Goal: Transaction & Acquisition: Purchase product/service

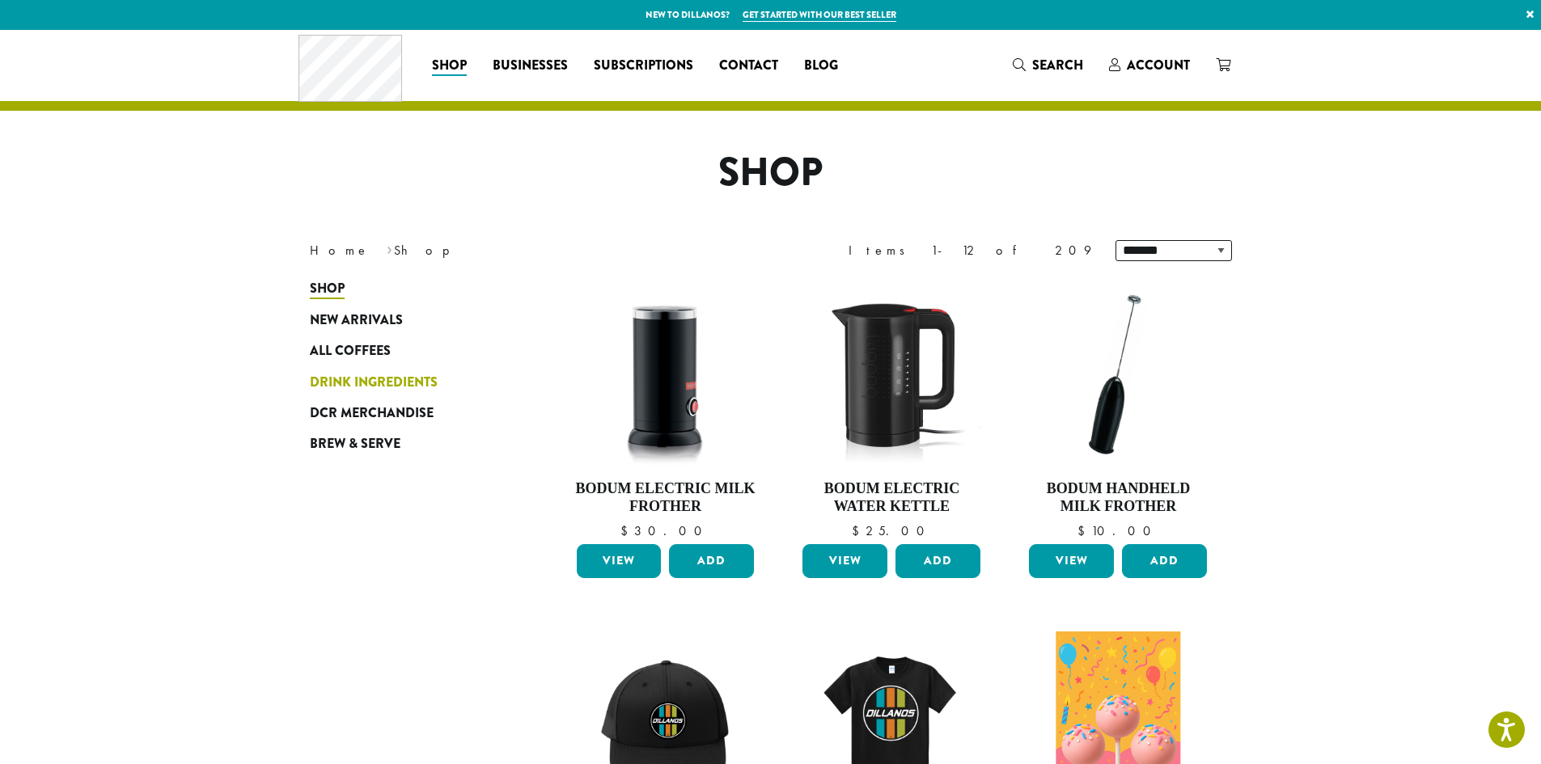
click at [341, 378] on span "Drink Ingredients" at bounding box center [374, 383] width 128 height 20
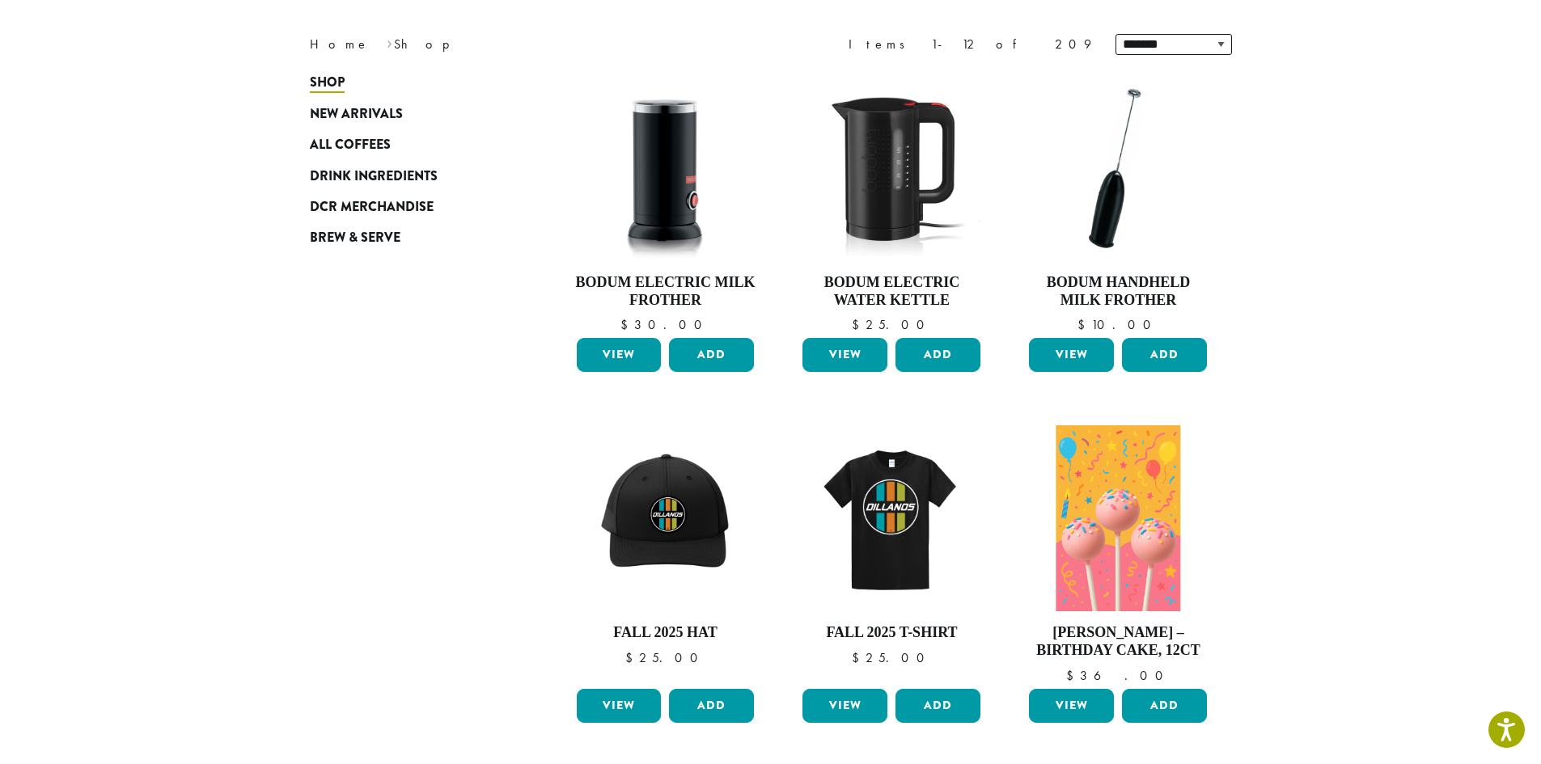
scroll to position [243, 0]
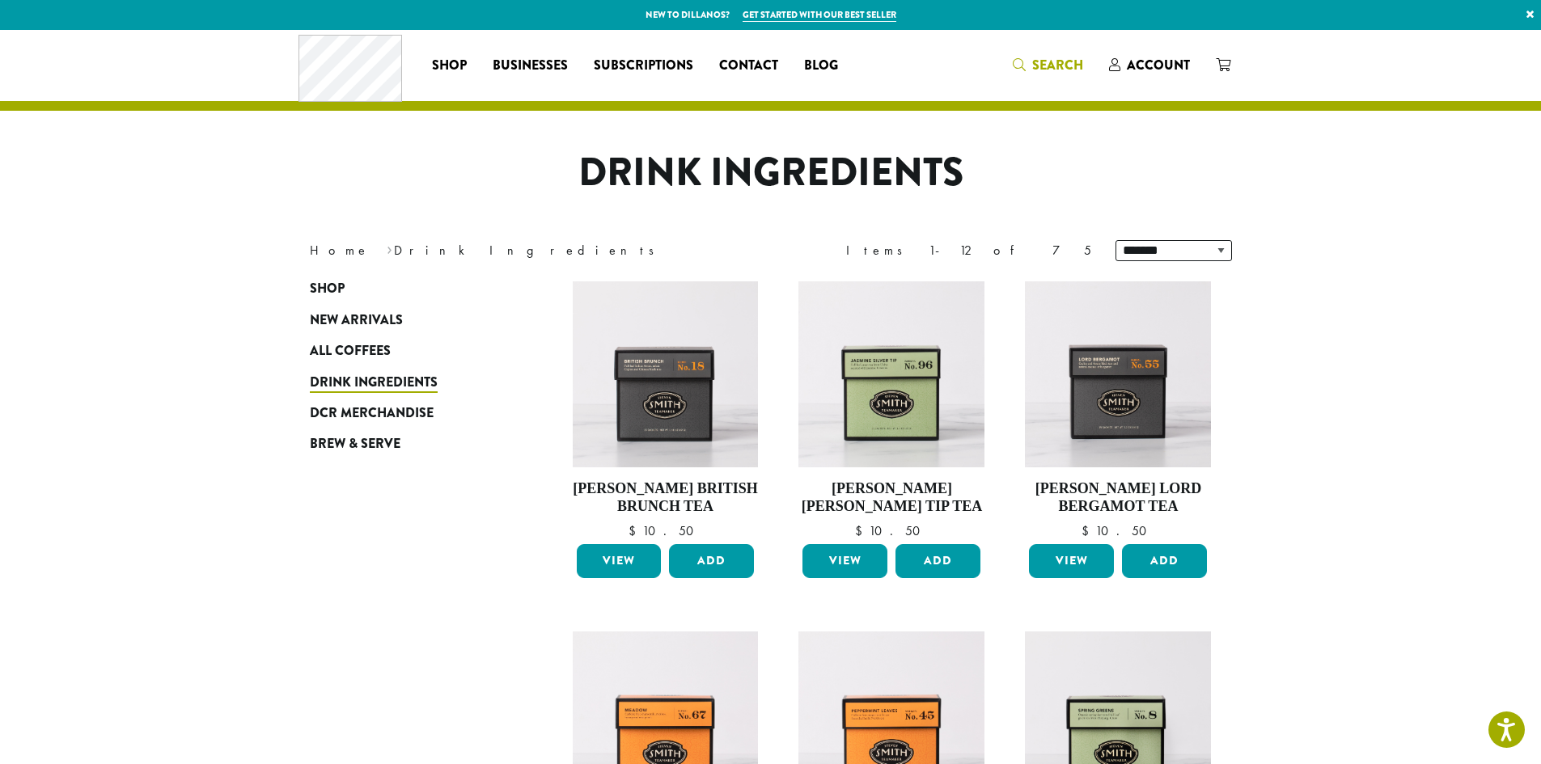
click at [1056, 66] on span "Search" at bounding box center [1057, 65] width 51 height 19
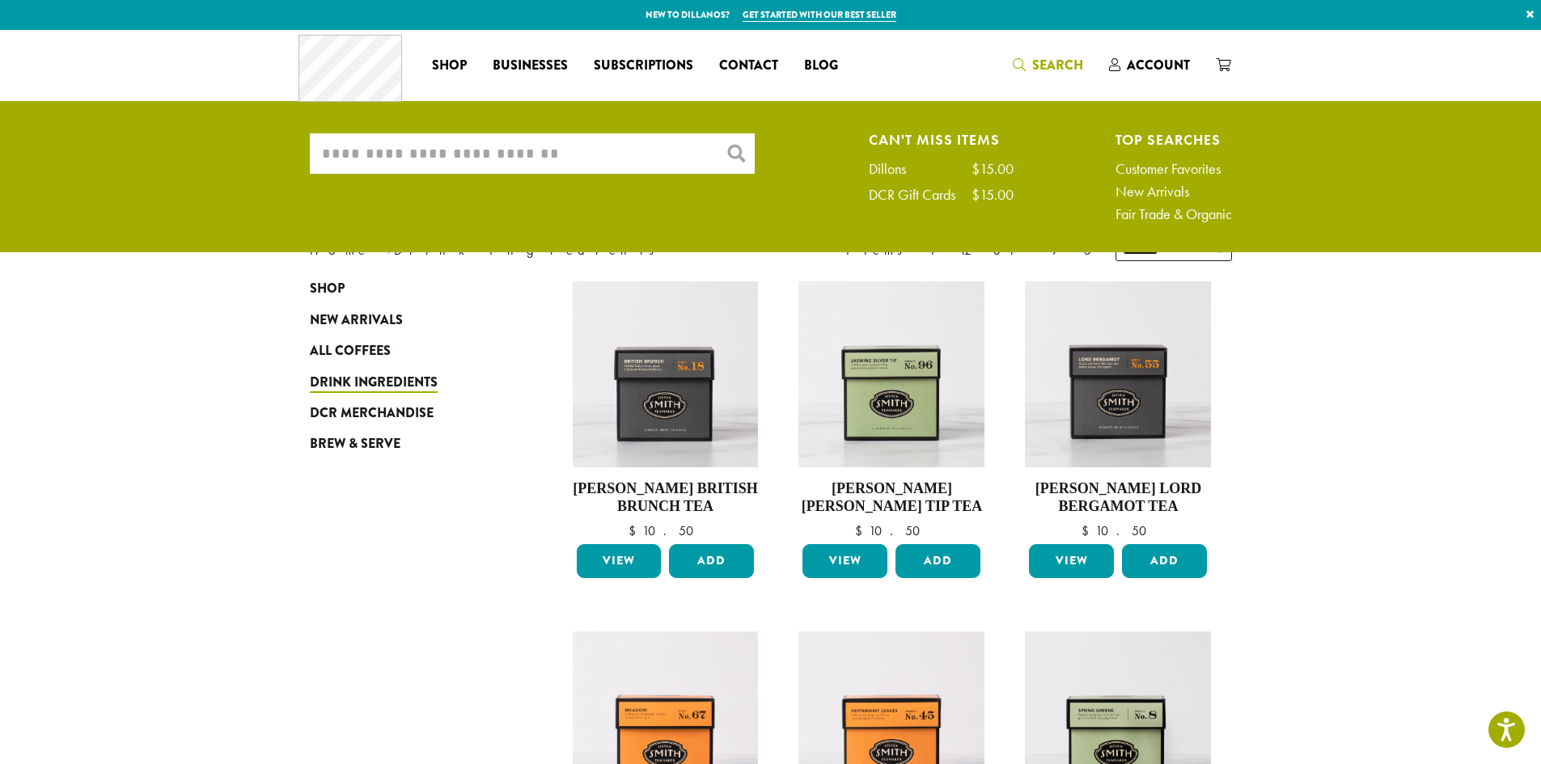
drag, startPoint x: 590, startPoint y: 161, endPoint x: 568, endPoint y: 144, distance: 27.7
click at [583, 156] on input "What are you searching for?" at bounding box center [532, 153] width 445 height 40
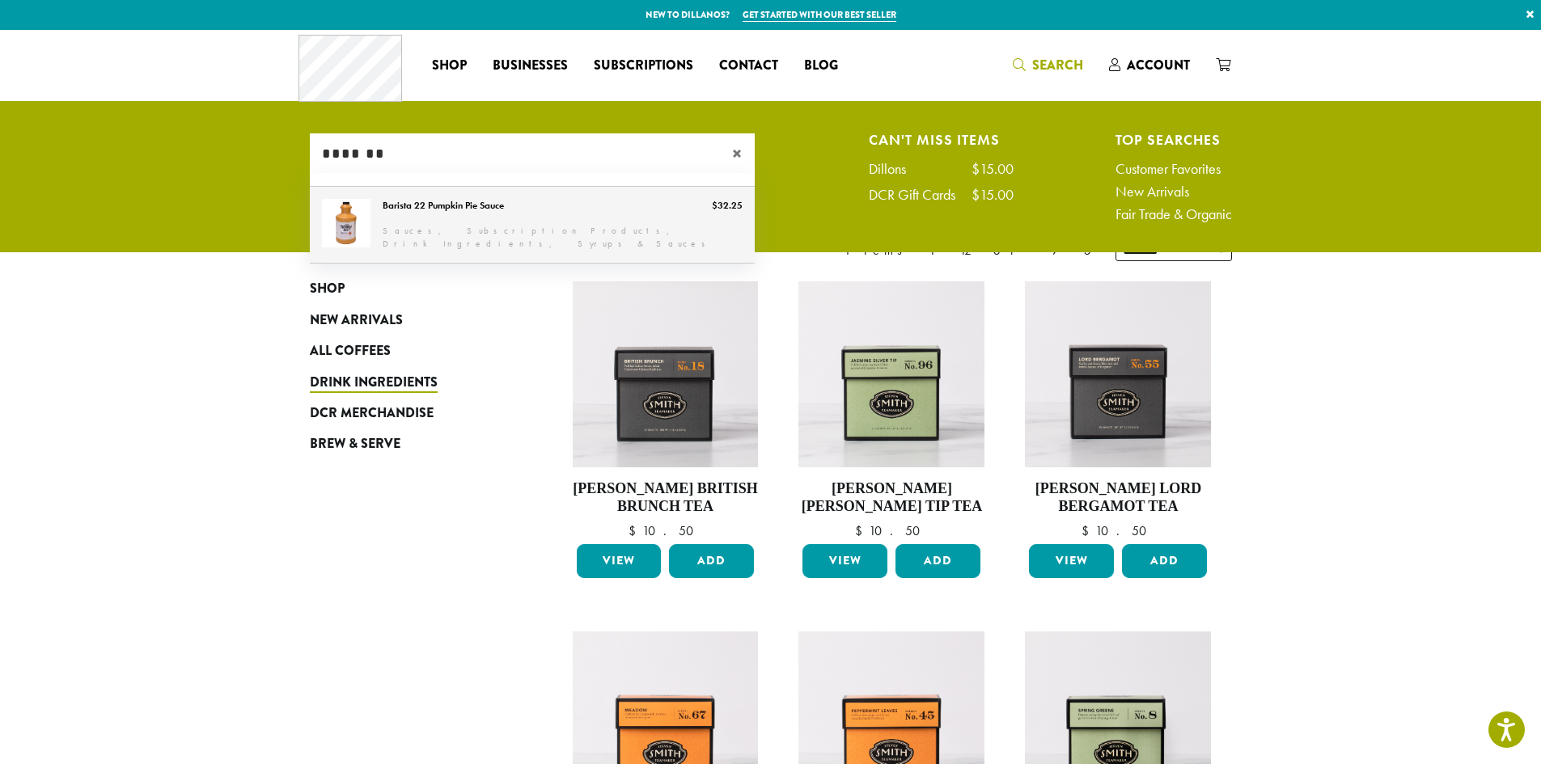
type input "*******"
click at [579, 200] on link "Barista 22 Pumpkin Pie Sauce" at bounding box center [532, 225] width 445 height 76
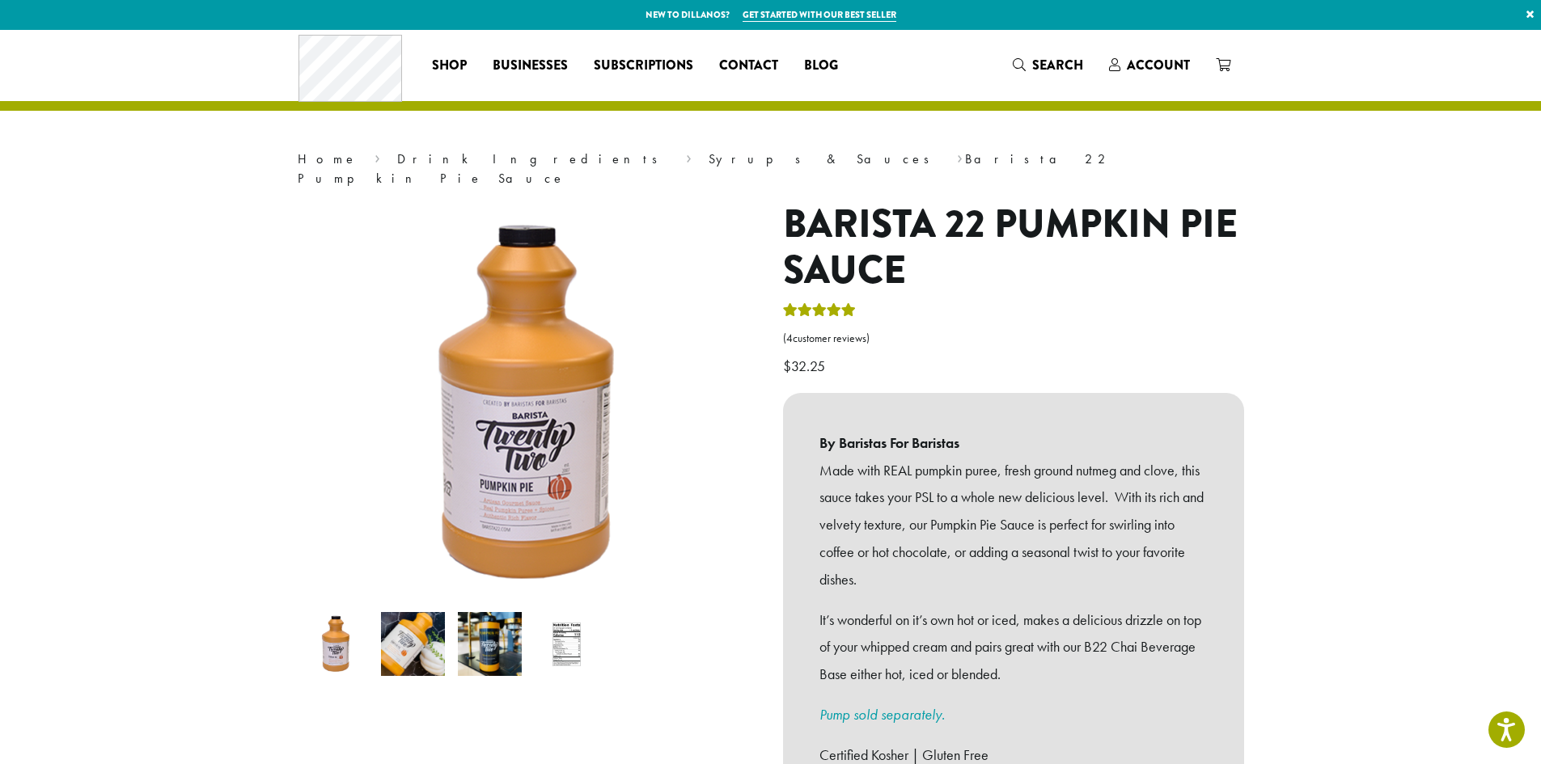
click at [483, 626] on img at bounding box center [490, 644] width 64 height 64
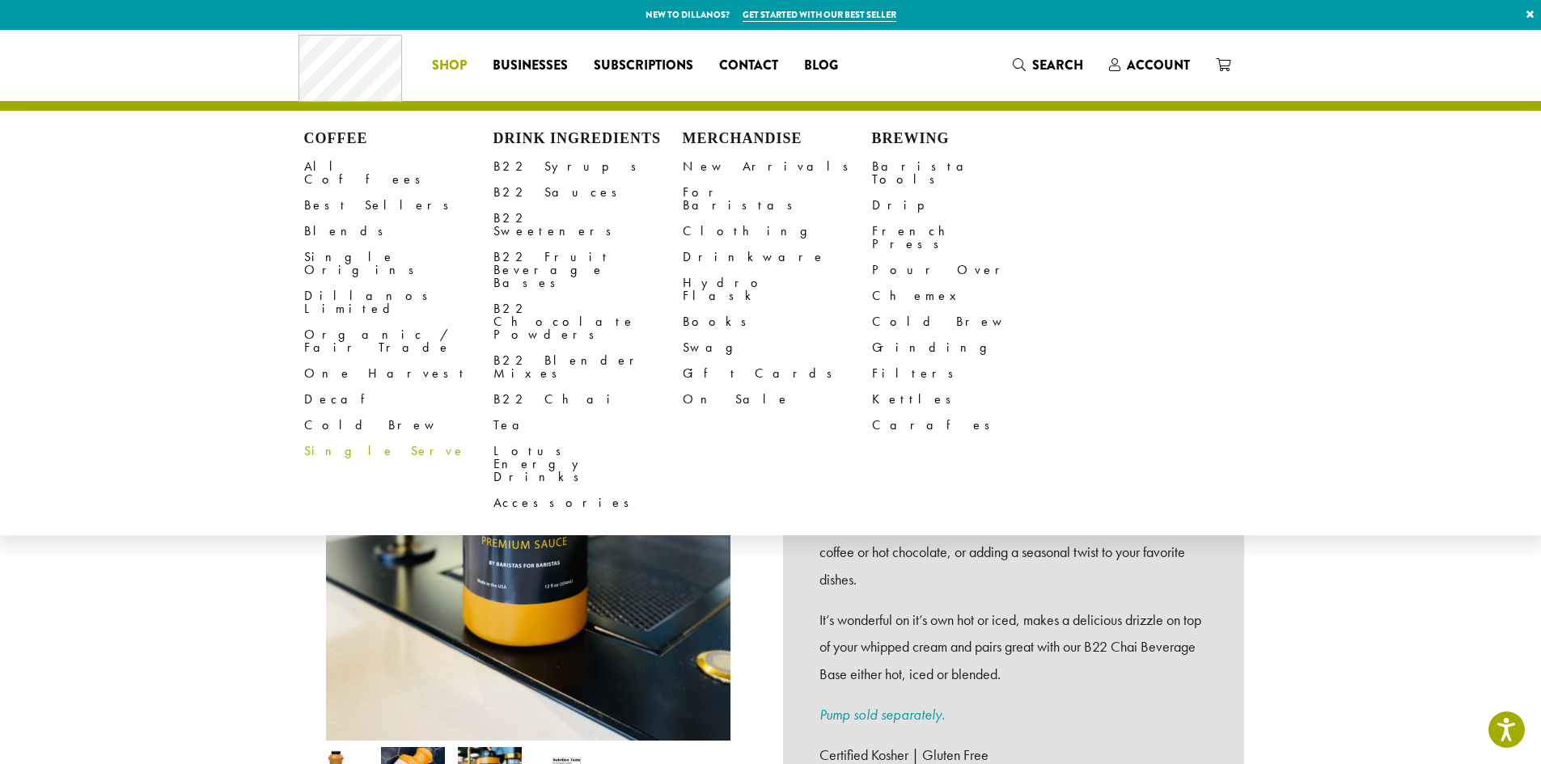
click at [447, 57] on span "Shop" at bounding box center [449, 66] width 35 height 20
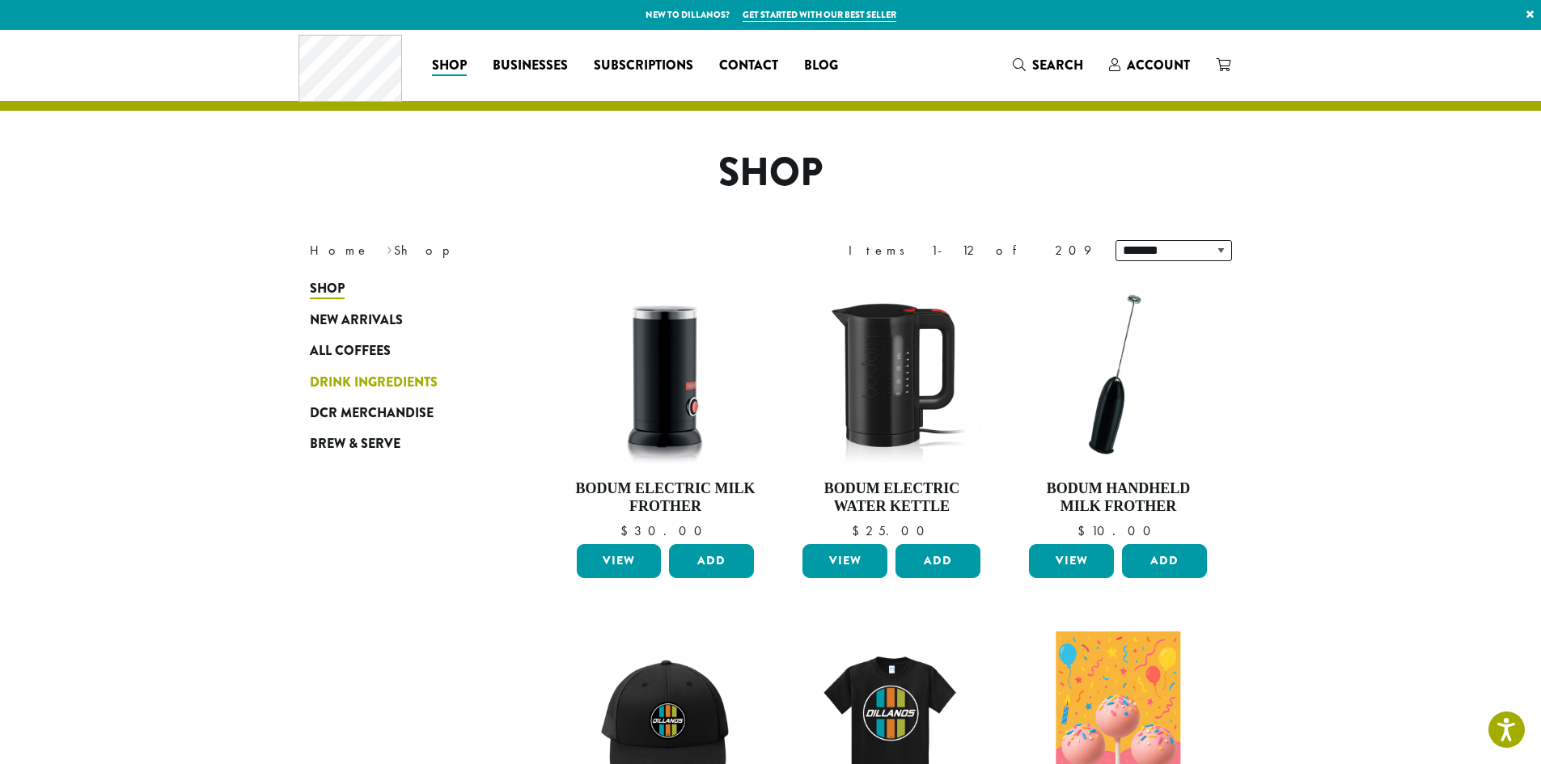
click at [332, 382] on span "Drink Ingredients" at bounding box center [374, 383] width 128 height 20
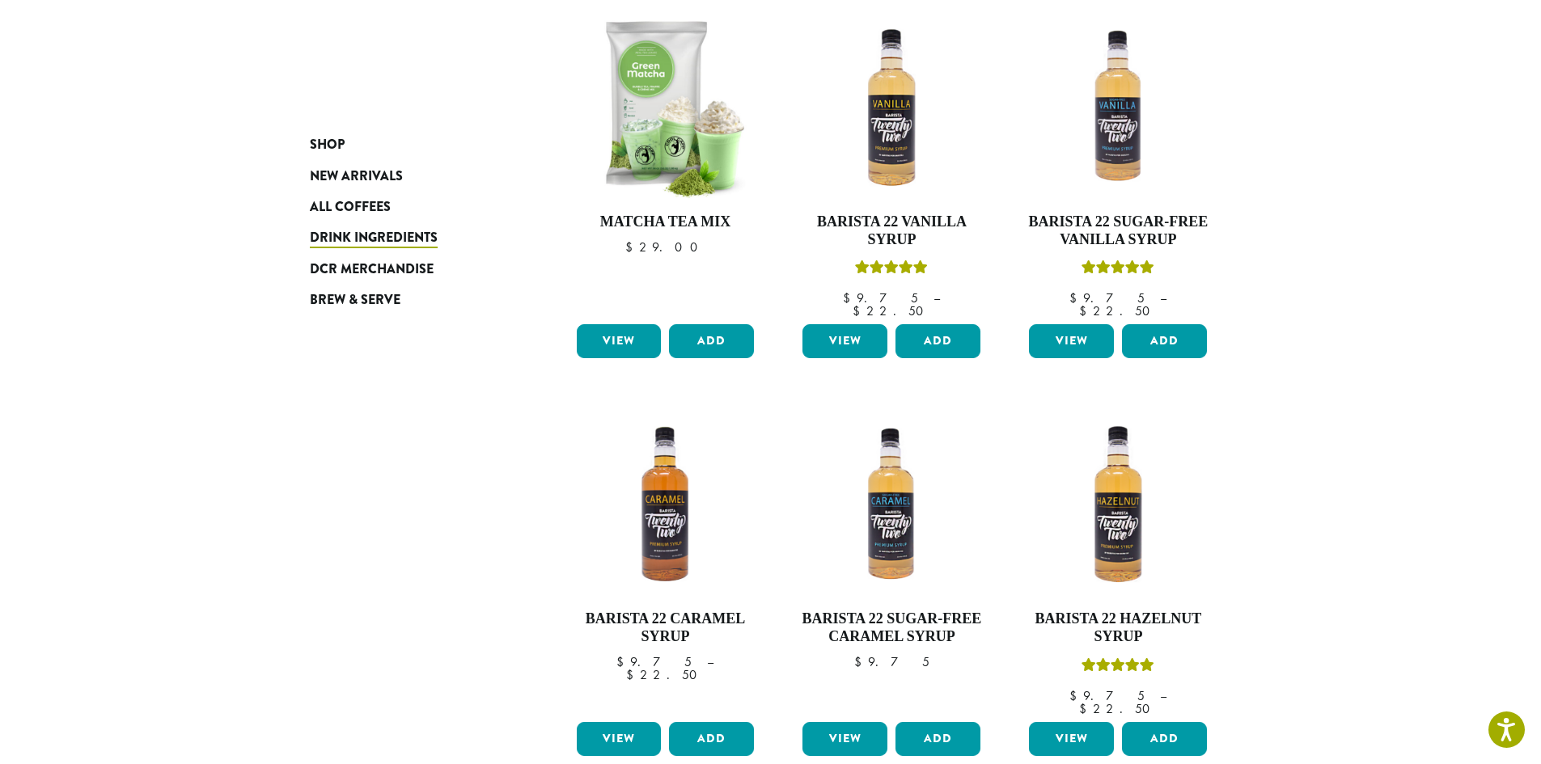
scroll to position [1213, 0]
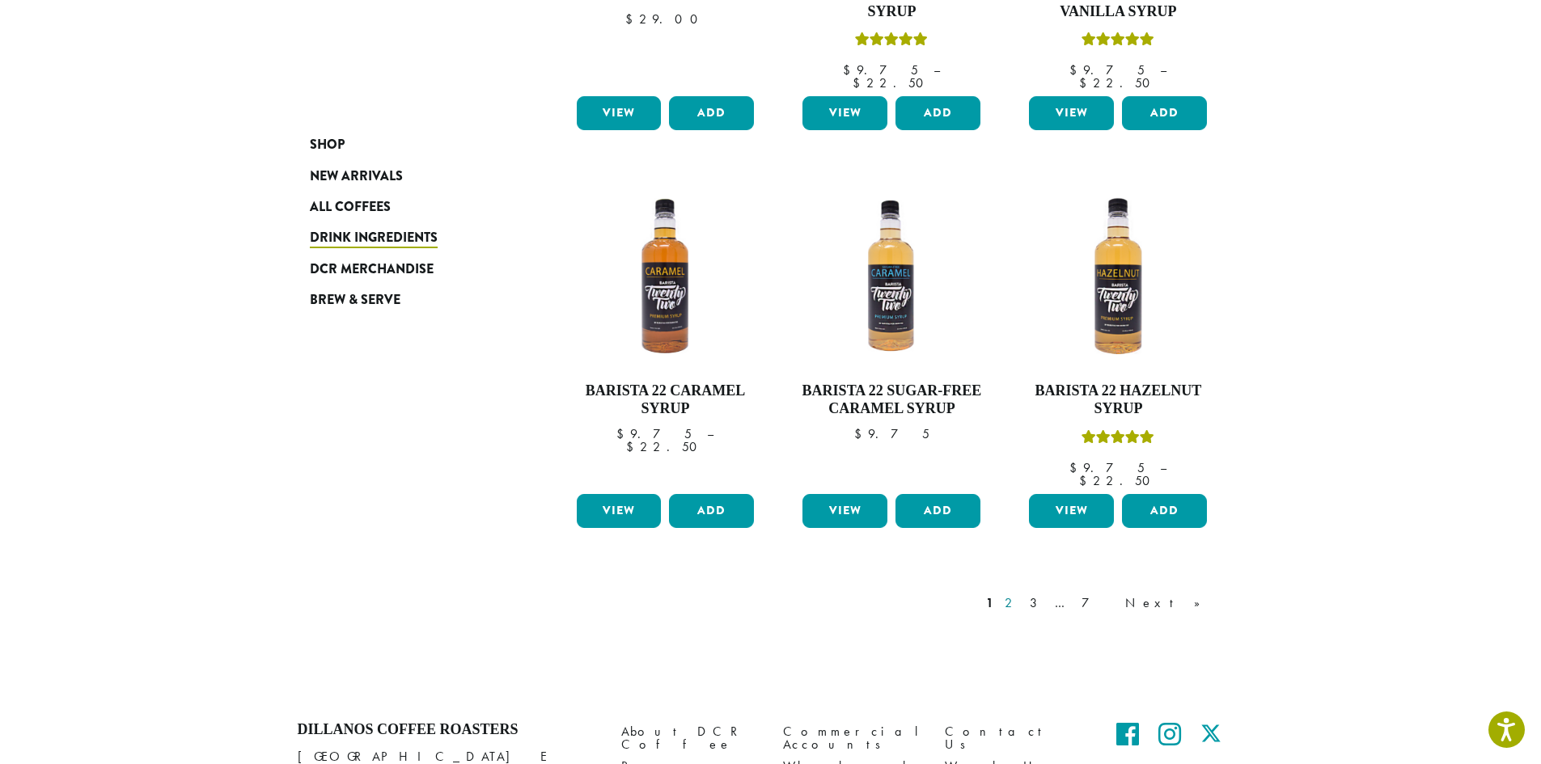
click at [1022, 594] on link "2" at bounding box center [1011, 603] width 20 height 19
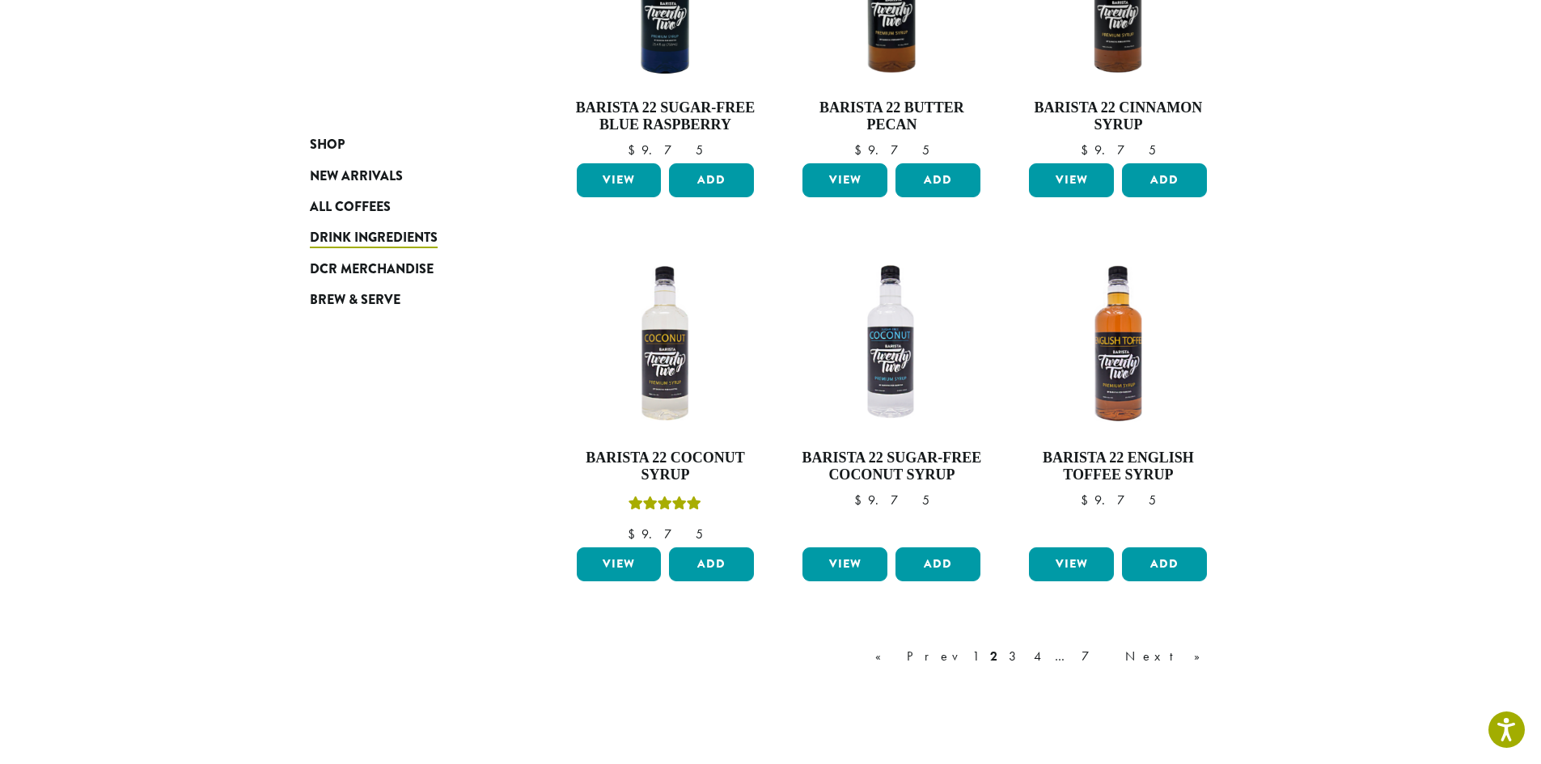
scroll to position [1151, 0]
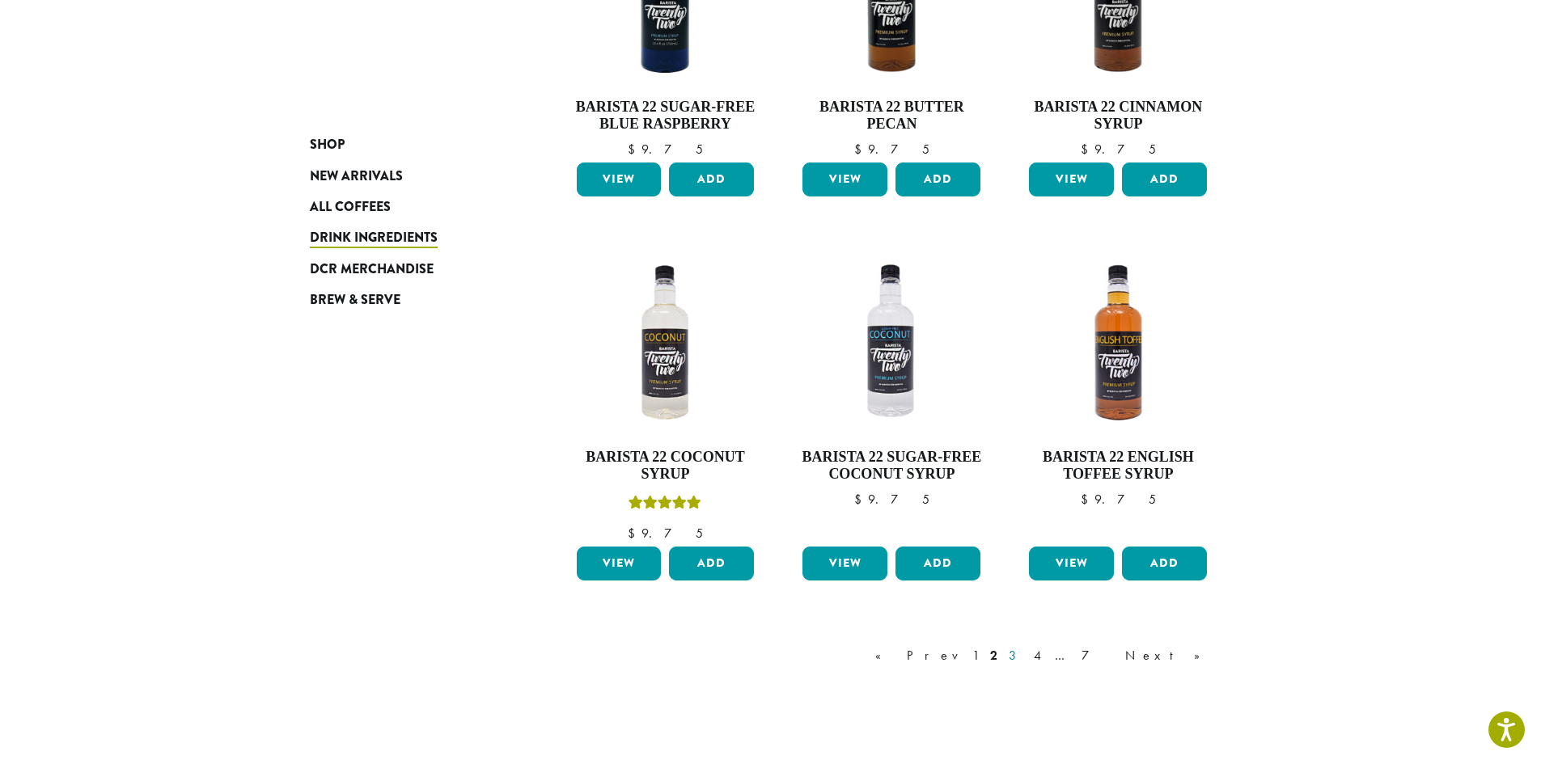
click at [1026, 658] on link "3" at bounding box center [1015, 655] width 20 height 19
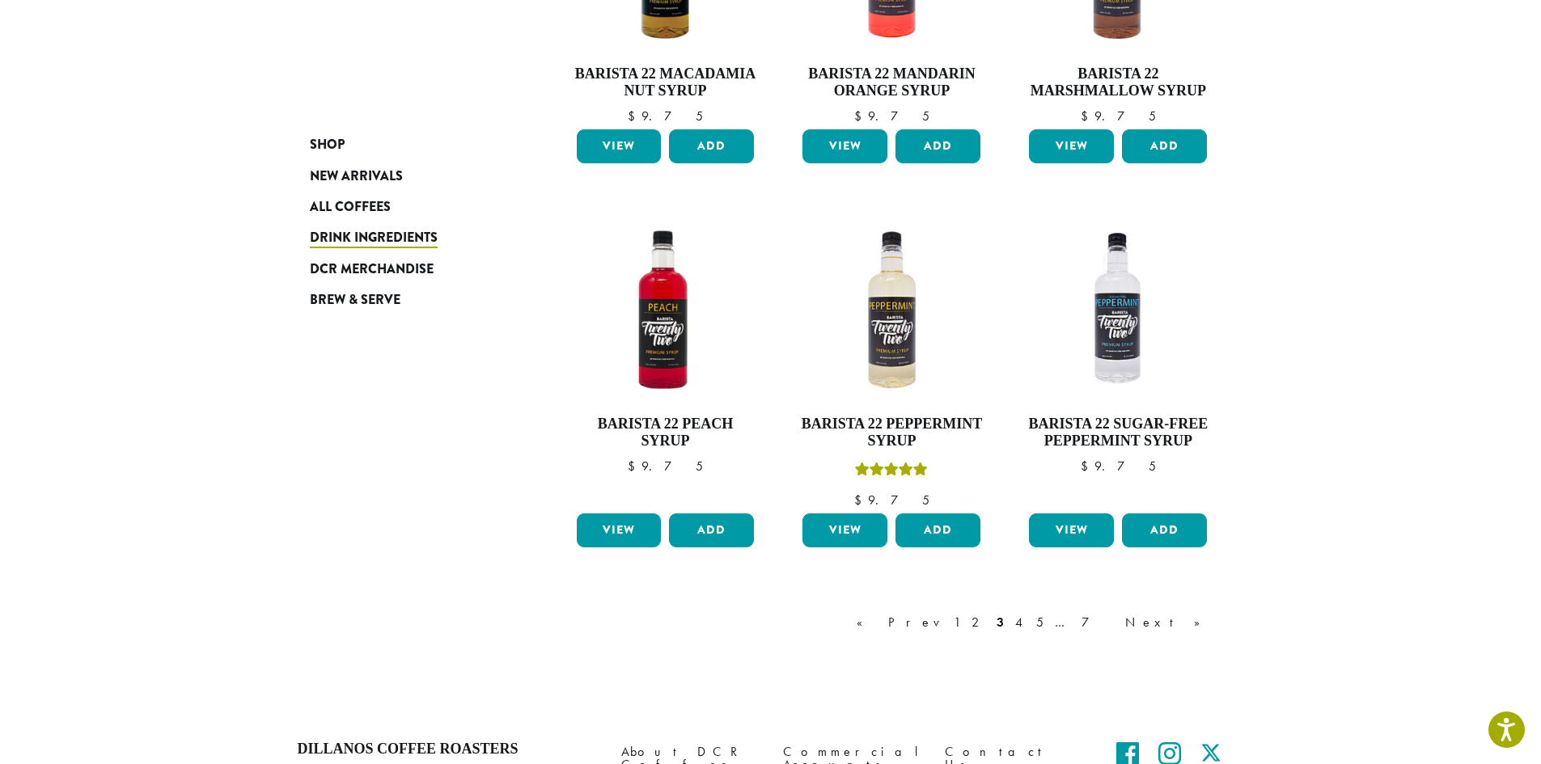
scroll to position [1151, 0]
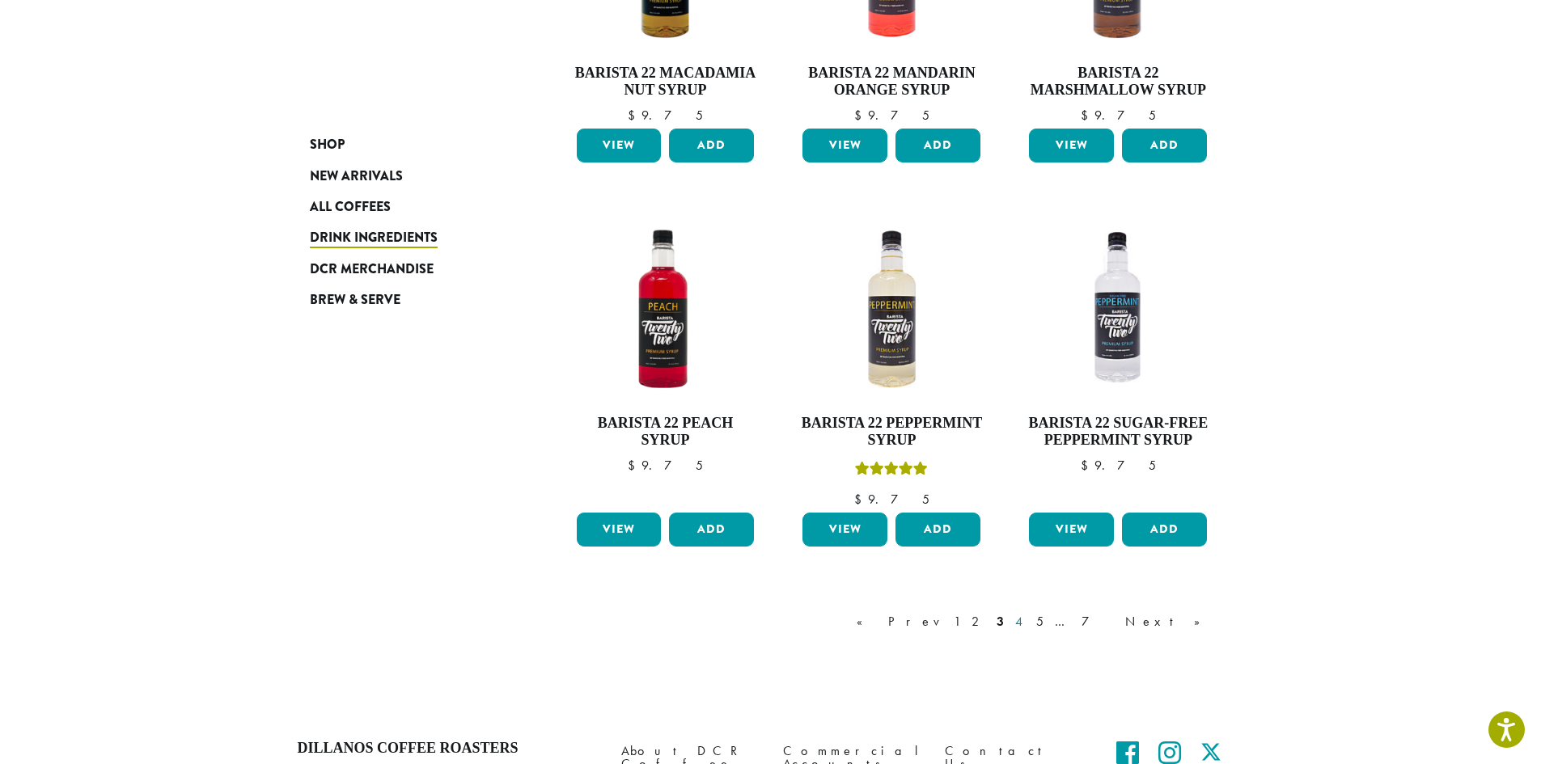
click at [1028, 624] on link "4" at bounding box center [1020, 621] width 16 height 19
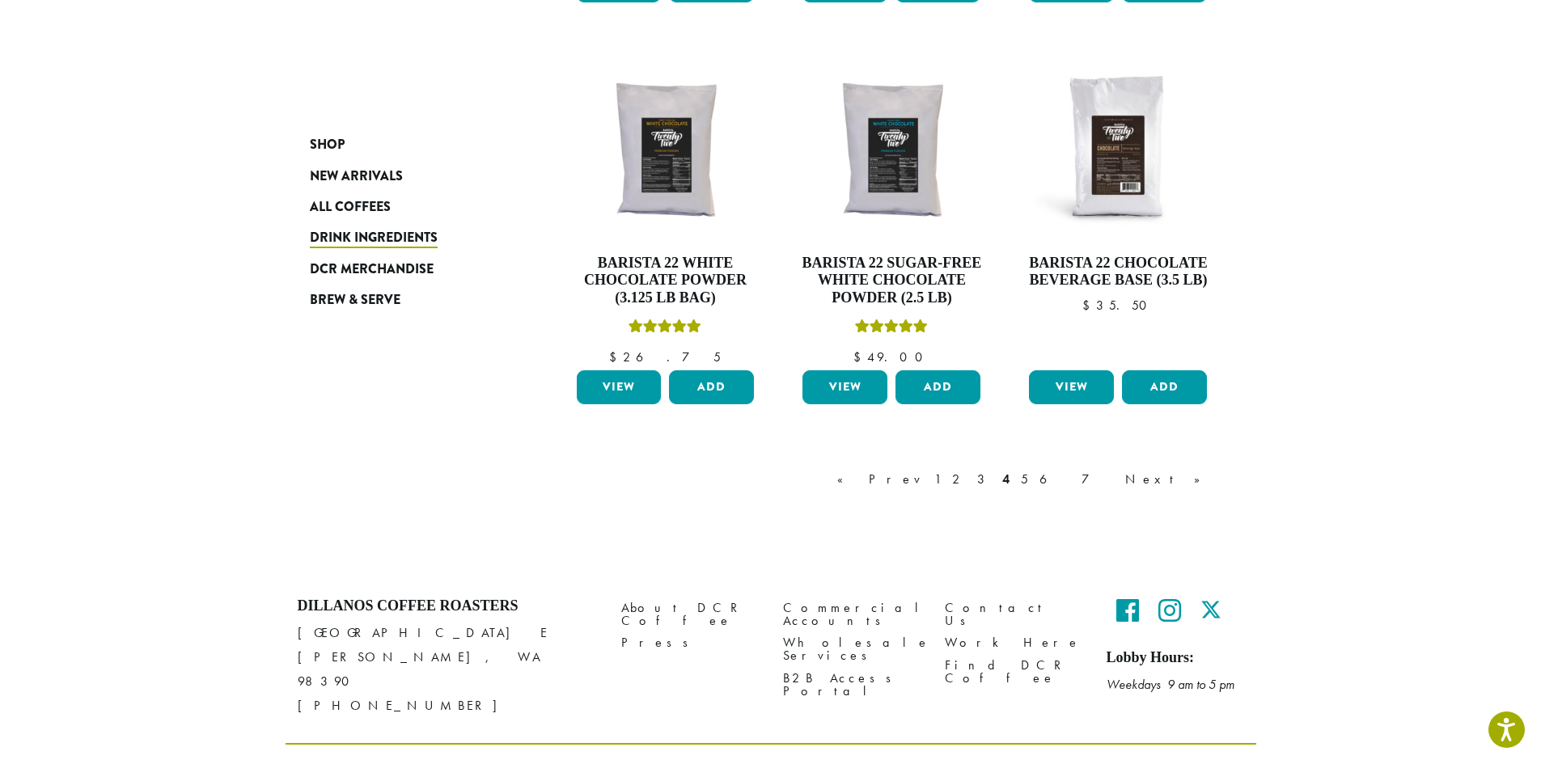
scroll to position [1313, 0]
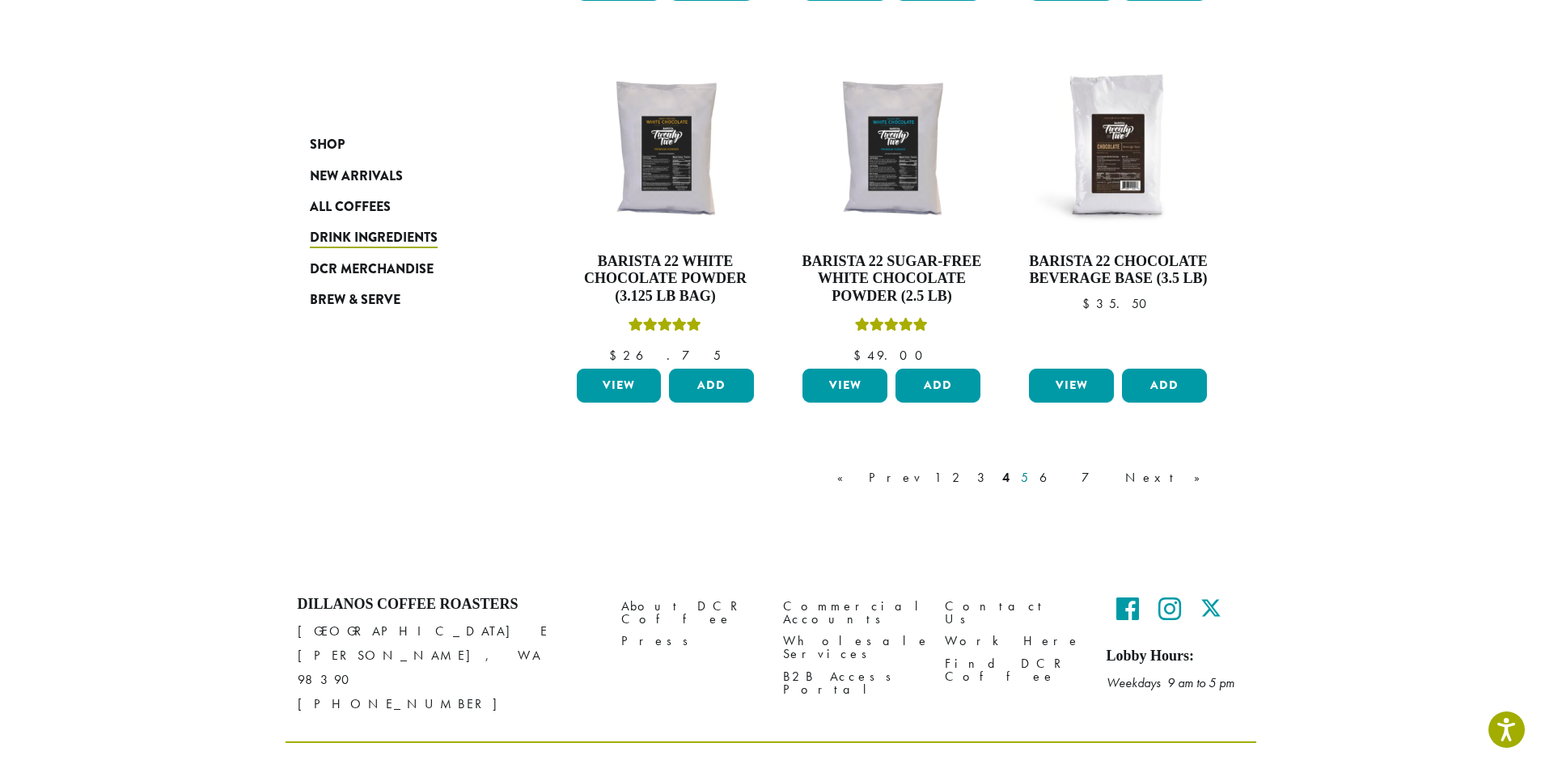
click at [1031, 480] on link "5" at bounding box center [1025, 477] width 14 height 19
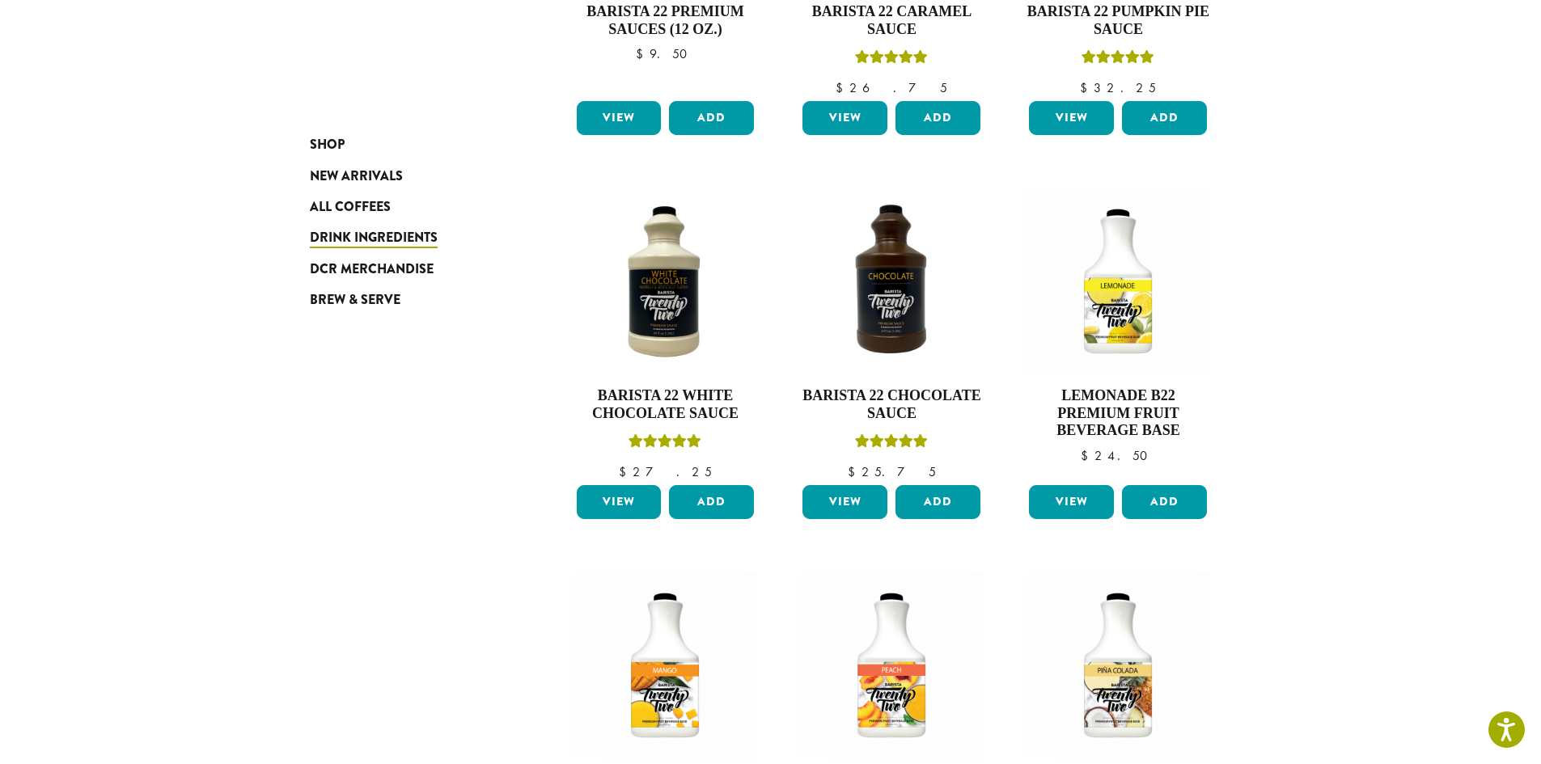
scroll to position [585, 0]
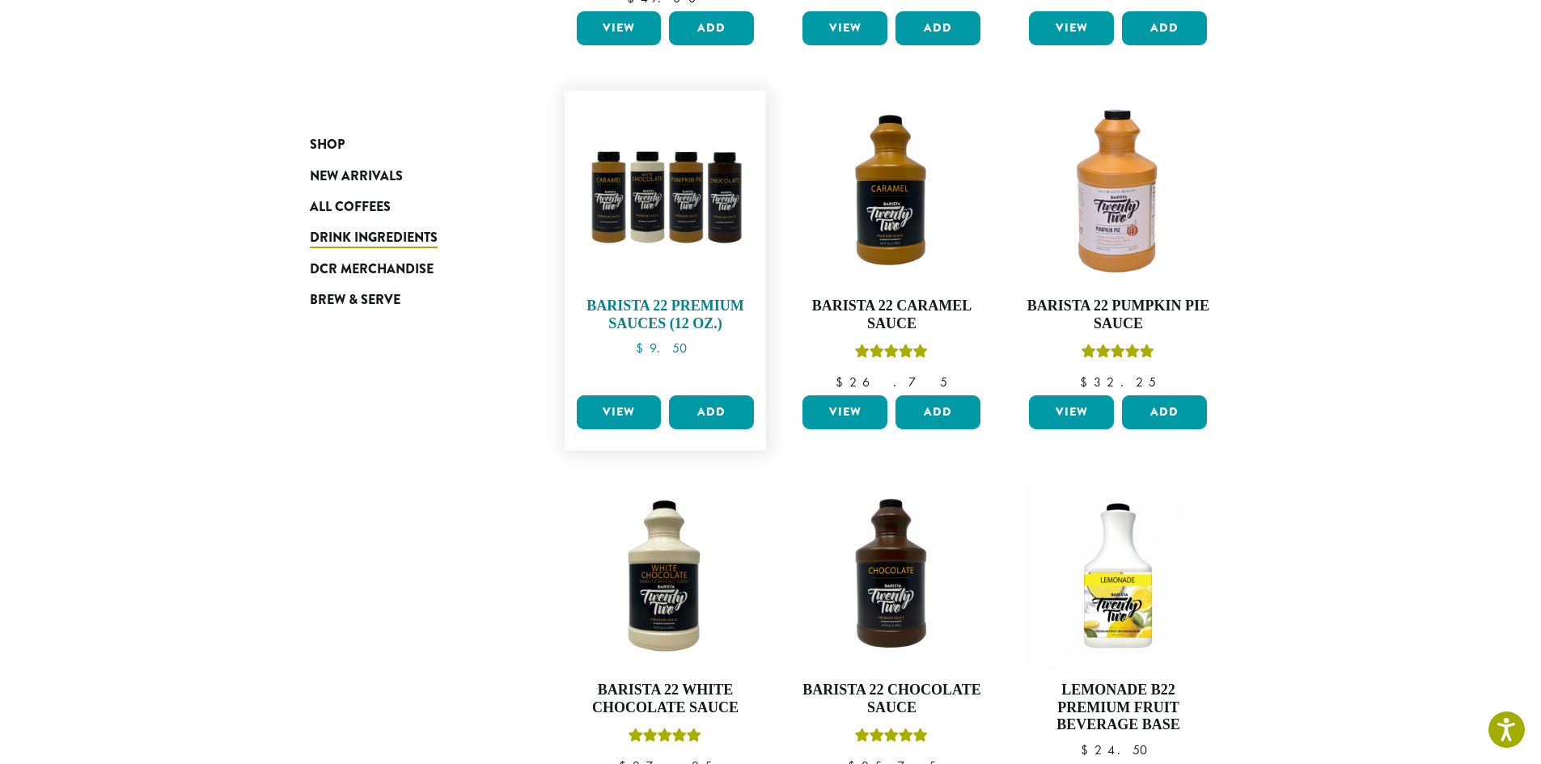
click at [659, 187] on img at bounding box center [665, 192] width 186 height 186
